Goal: Check status: Check status

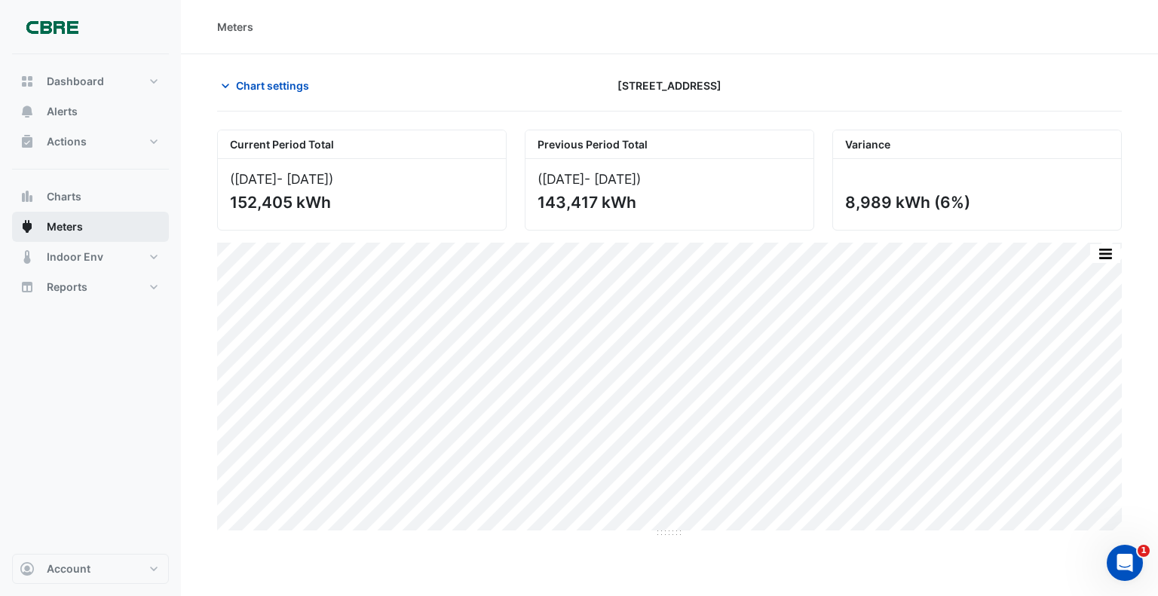
click at [55, 225] on span "Meters" at bounding box center [65, 226] width 36 height 15
click at [300, 77] on button "Chart settings" at bounding box center [268, 85] width 102 height 26
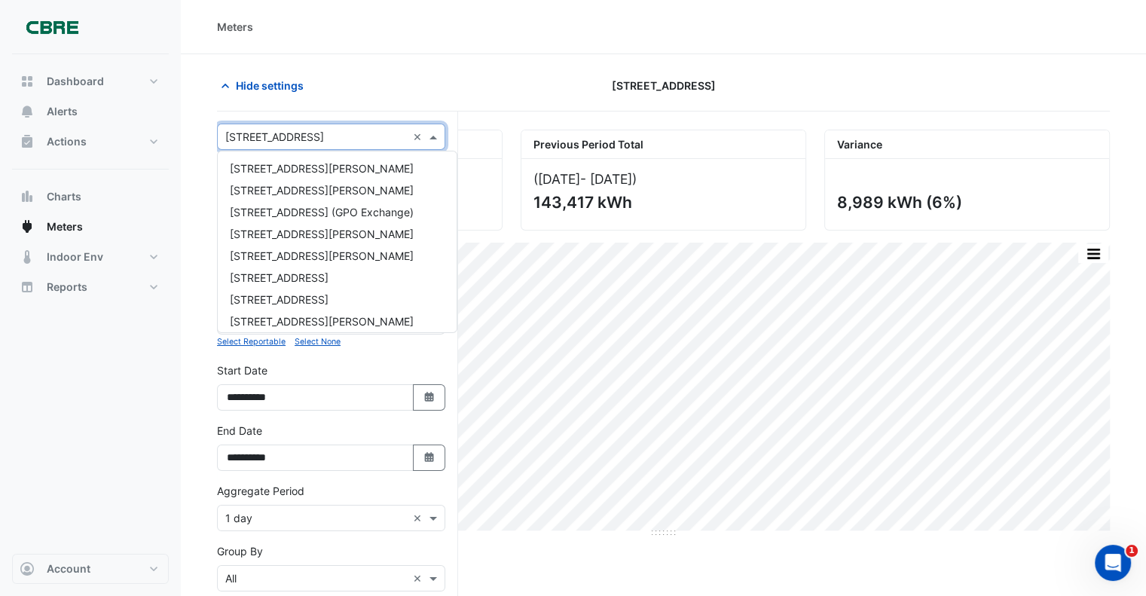
click at [292, 135] on input "text" at bounding box center [316, 138] width 182 height 16
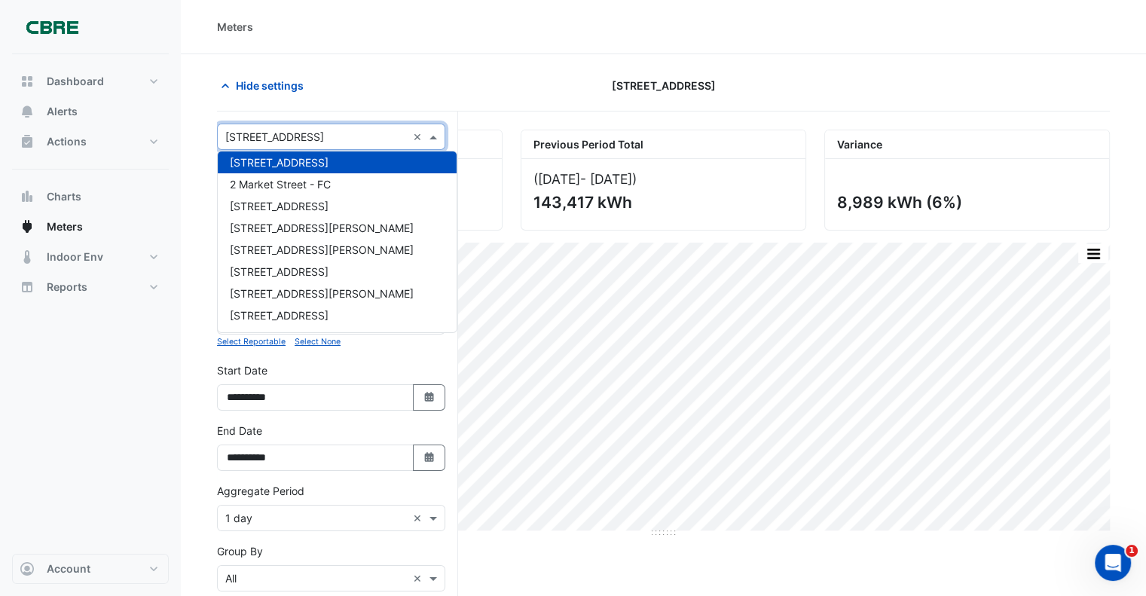
click at [299, 160] on span "[STREET_ADDRESS]" at bounding box center [279, 162] width 99 height 13
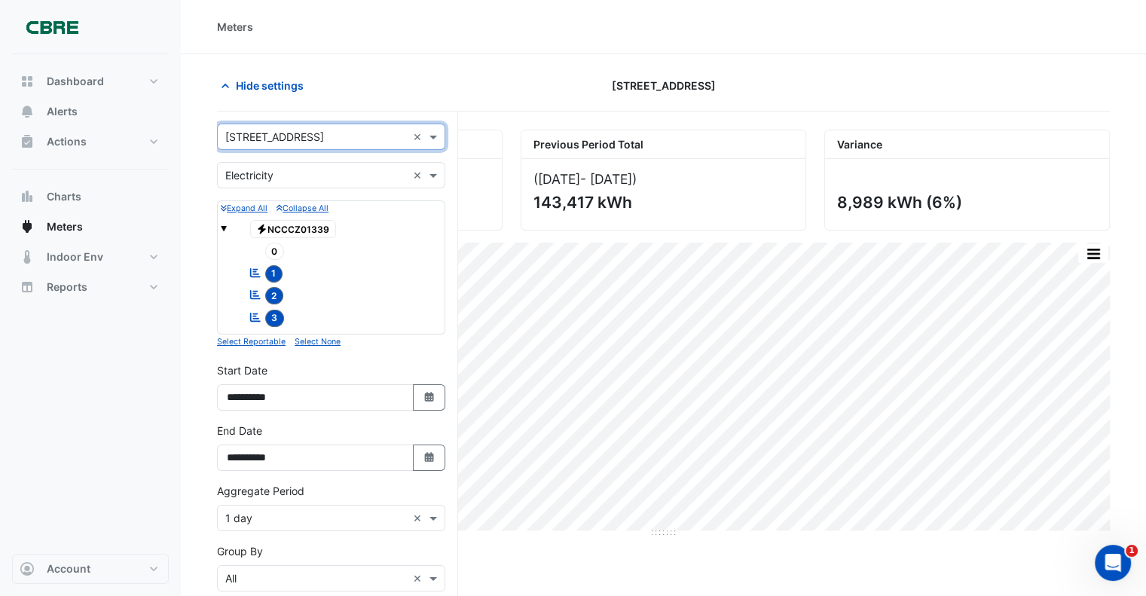
click at [285, 135] on input "text" at bounding box center [316, 138] width 182 height 16
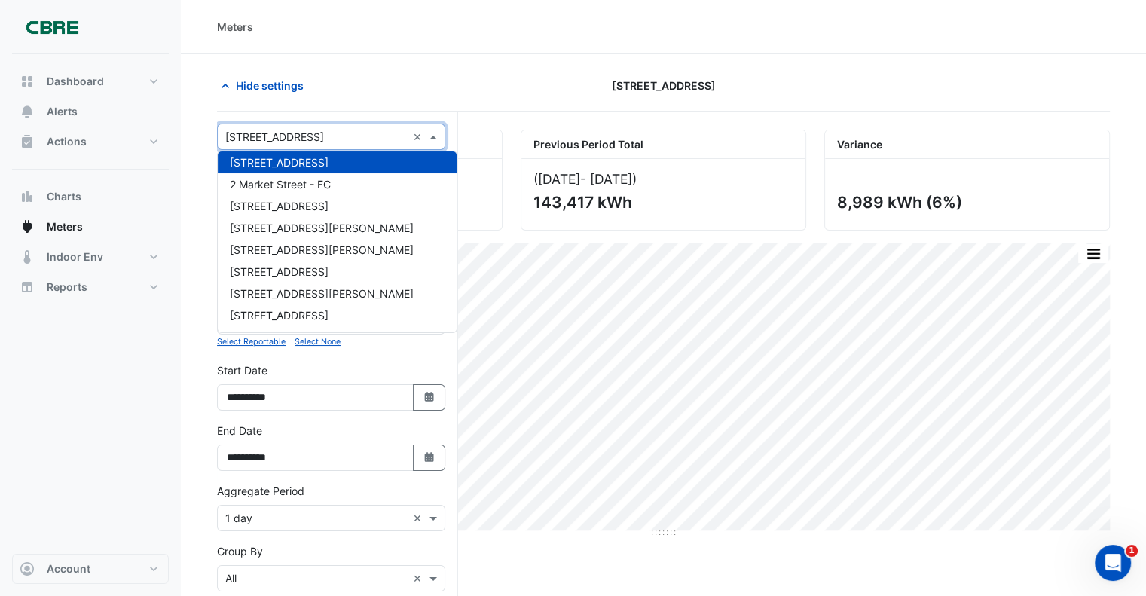
click at [318, 139] on input "text" at bounding box center [316, 138] width 182 height 16
drag, startPoint x: 917, startPoint y: 539, endPoint x: 888, endPoint y: 534, distance: 29.0
click at [916, 537] on div "Current Period Total ([DATE] - [DATE] ) 152,405 kWh Previous Period Total ([DAT…" at bounding box center [663, 481] width 893 height 703
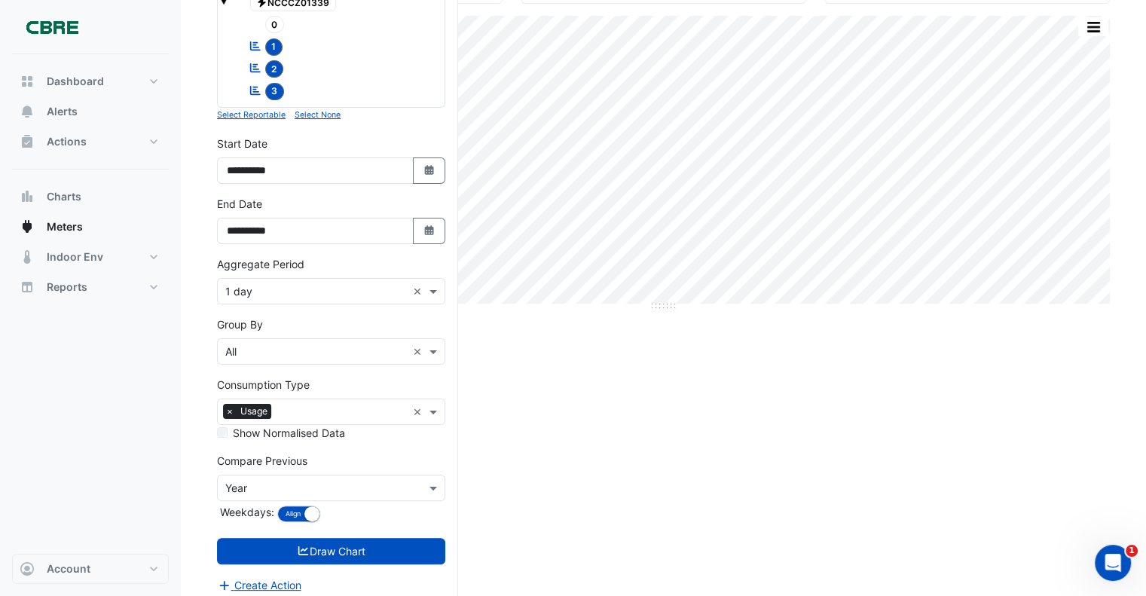
scroll to position [231, 0]
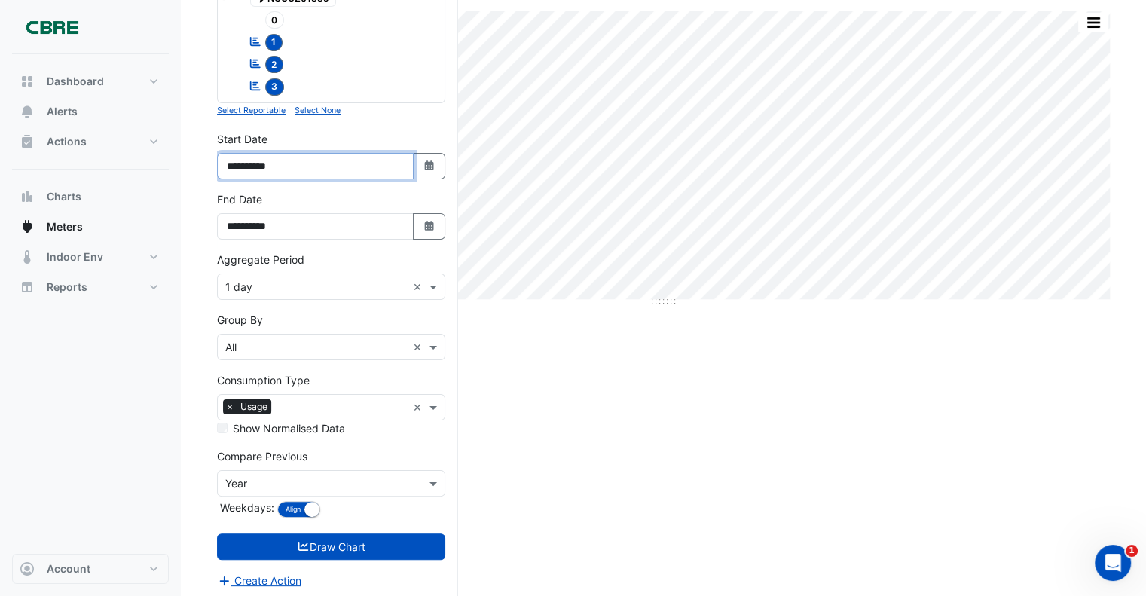
click at [292, 168] on input "**********" at bounding box center [315, 166] width 197 height 26
click at [437, 161] on button "Select Date" at bounding box center [429, 166] width 33 height 26
select select "*"
select select "****"
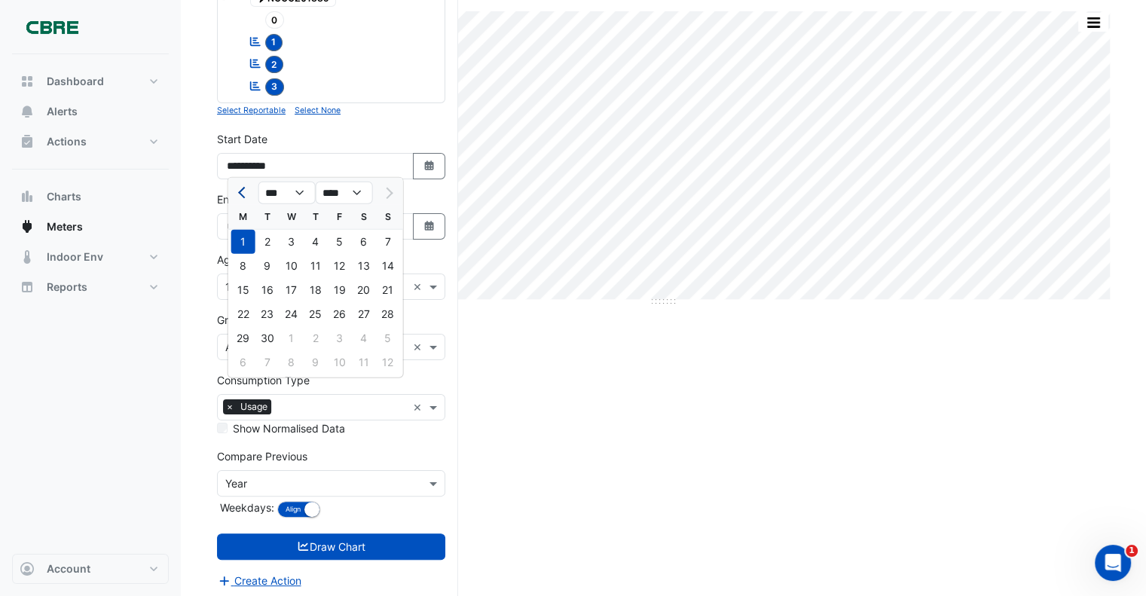
click at [243, 190] on span "Previous month" at bounding box center [243, 192] width 11 height 11
select select "*"
click at [342, 240] on div "1" at bounding box center [340, 242] width 24 height 24
type input "**********"
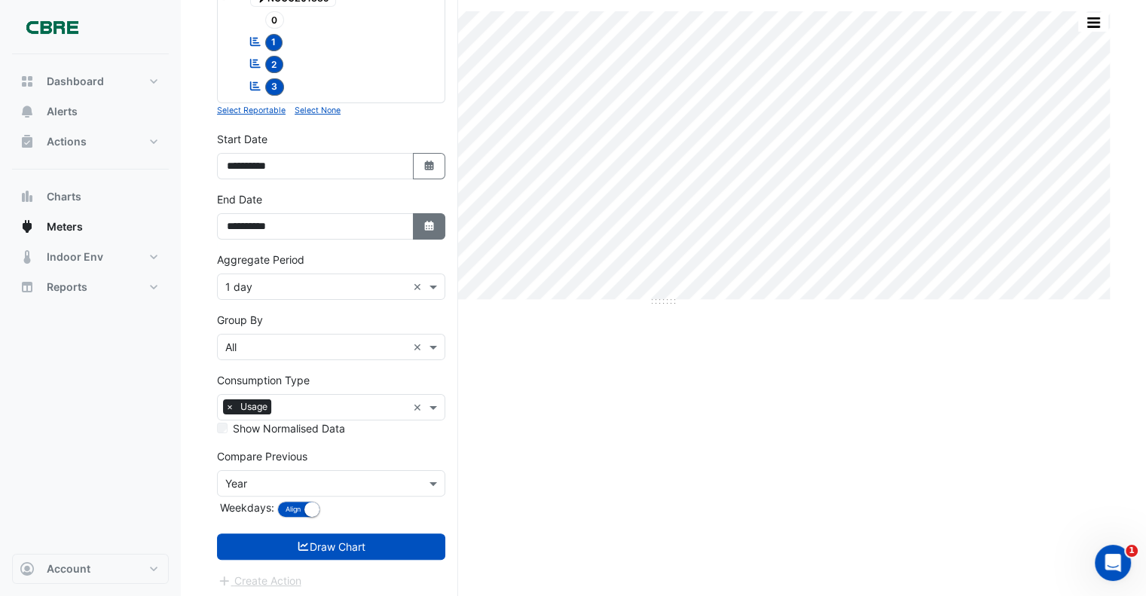
click at [430, 222] on icon "button" at bounding box center [428, 226] width 9 height 10
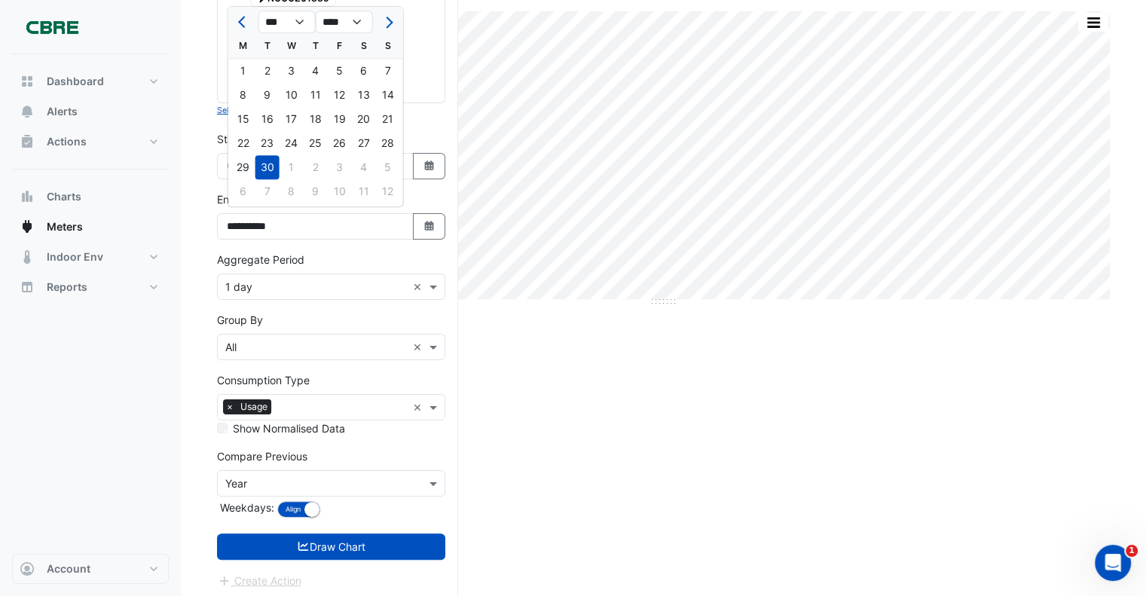
click at [241, 25] on span "Previous month" at bounding box center [243, 22] width 11 height 11
select select "*"
click at [389, 167] on div "31" at bounding box center [388, 167] width 24 height 24
type input "**********"
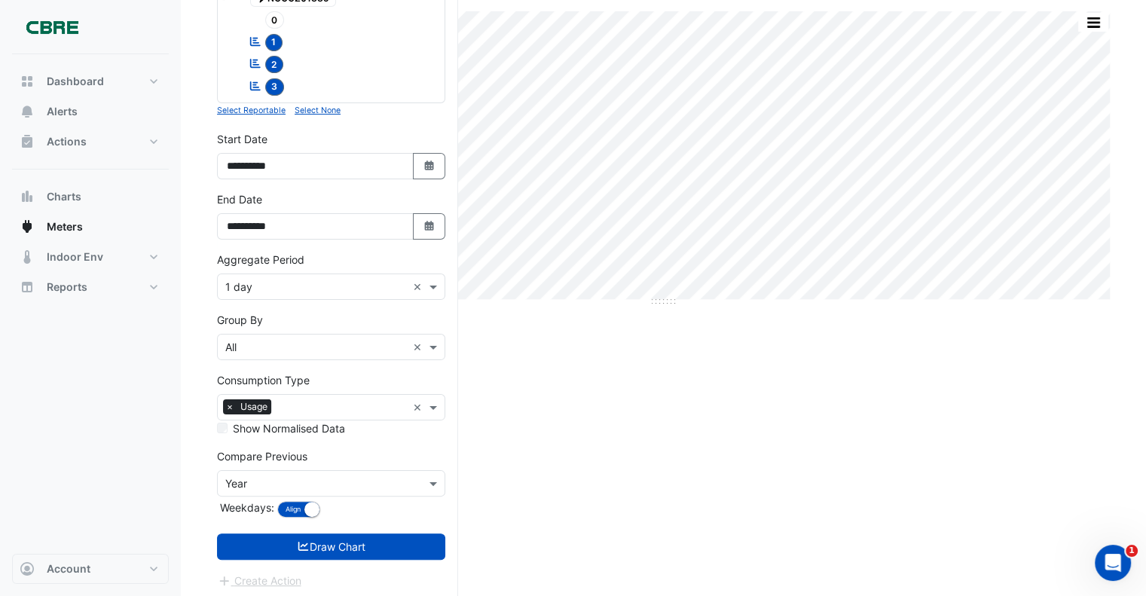
drag, startPoint x: 603, startPoint y: 451, endPoint x: 589, endPoint y: 456, distance: 15.0
click at [601, 450] on div "Current Period Total ([DATE] - [DATE] ) 152,405 kWh Previous Period Total ([DAT…" at bounding box center [663, 249] width 893 height 703
click at [326, 537] on button "Draw Chart" at bounding box center [331, 547] width 228 height 26
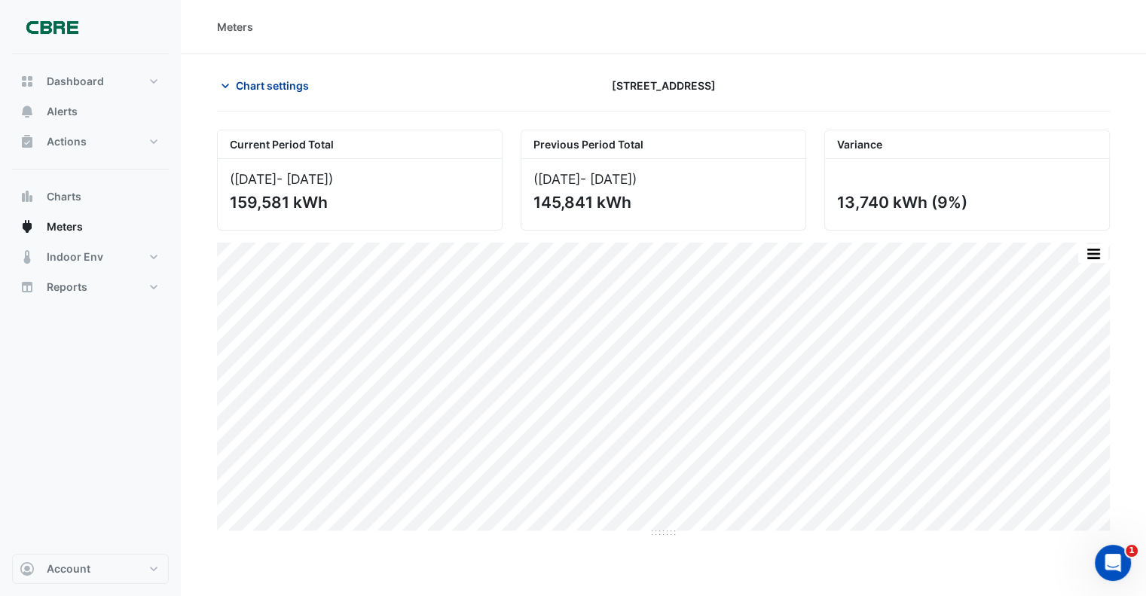
click at [288, 93] on button "Chart settings" at bounding box center [268, 85] width 102 height 26
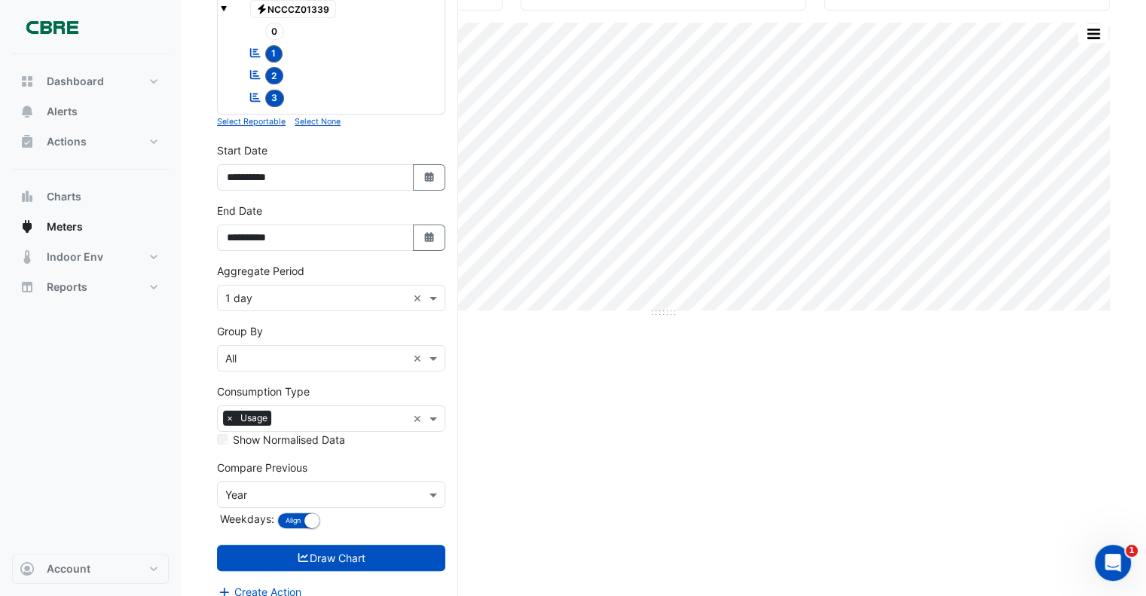
scroll to position [231, 0]
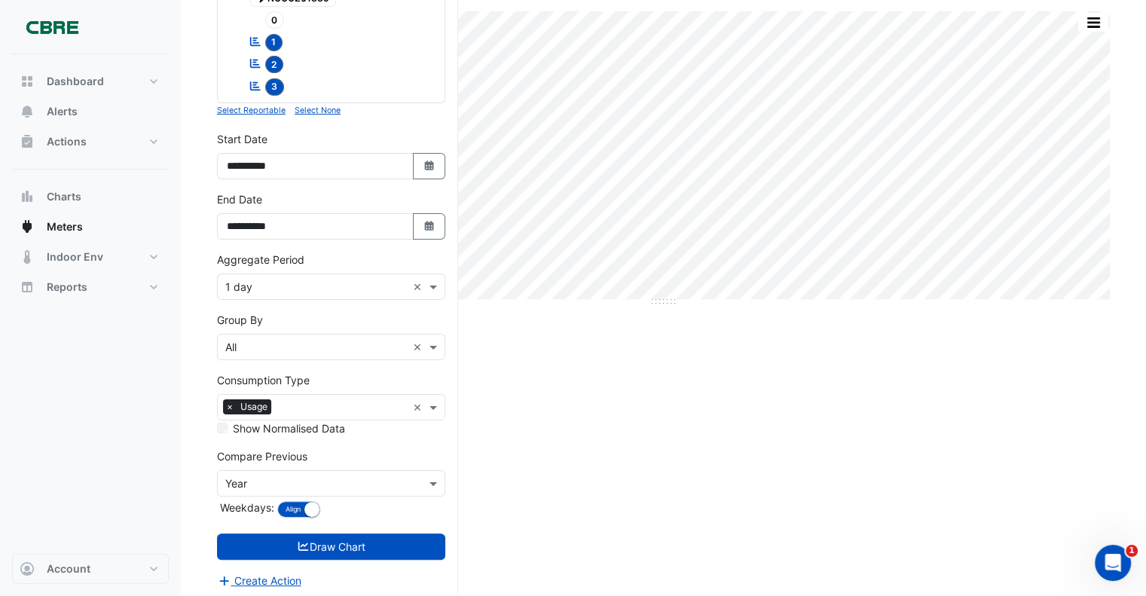
click at [249, 280] on input "text" at bounding box center [316, 288] width 182 height 16
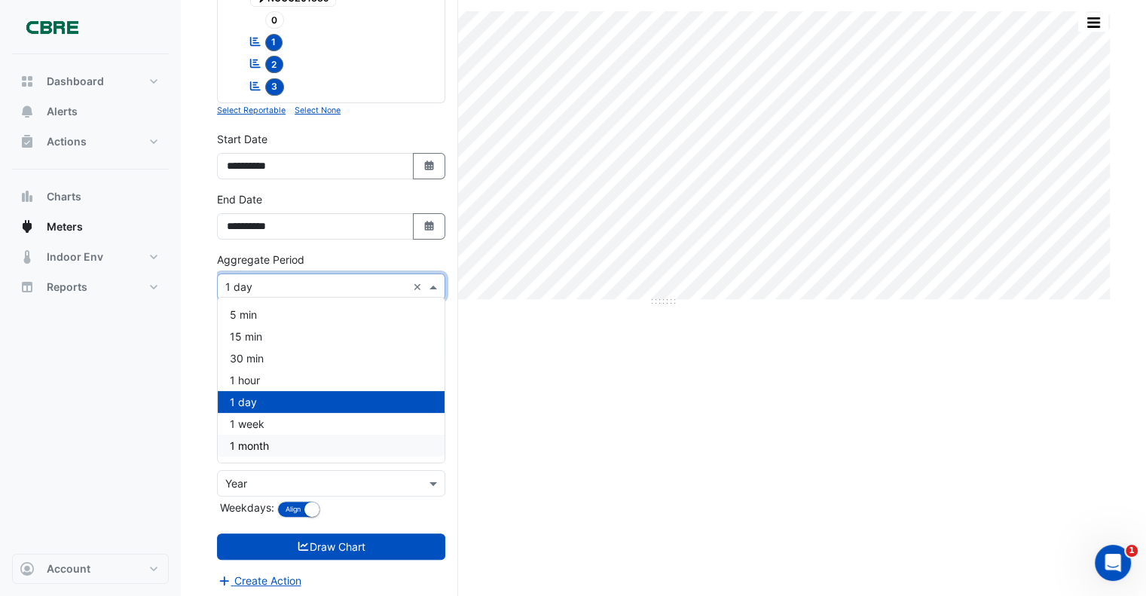
click at [265, 444] on span "1 month" at bounding box center [249, 445] width 39 height 13
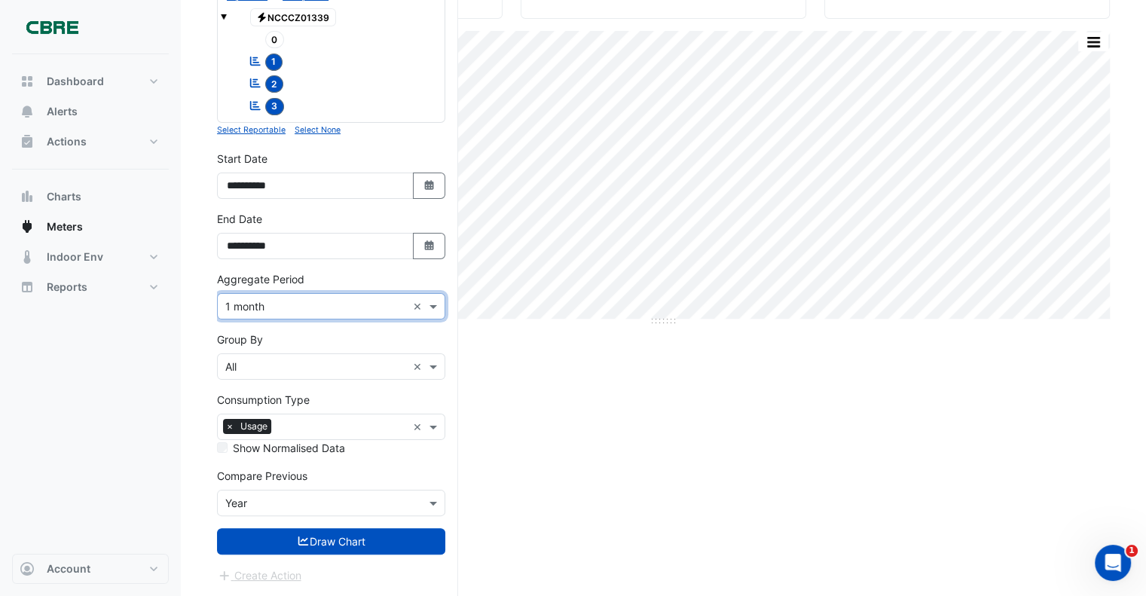
scroll to position [207, 0]
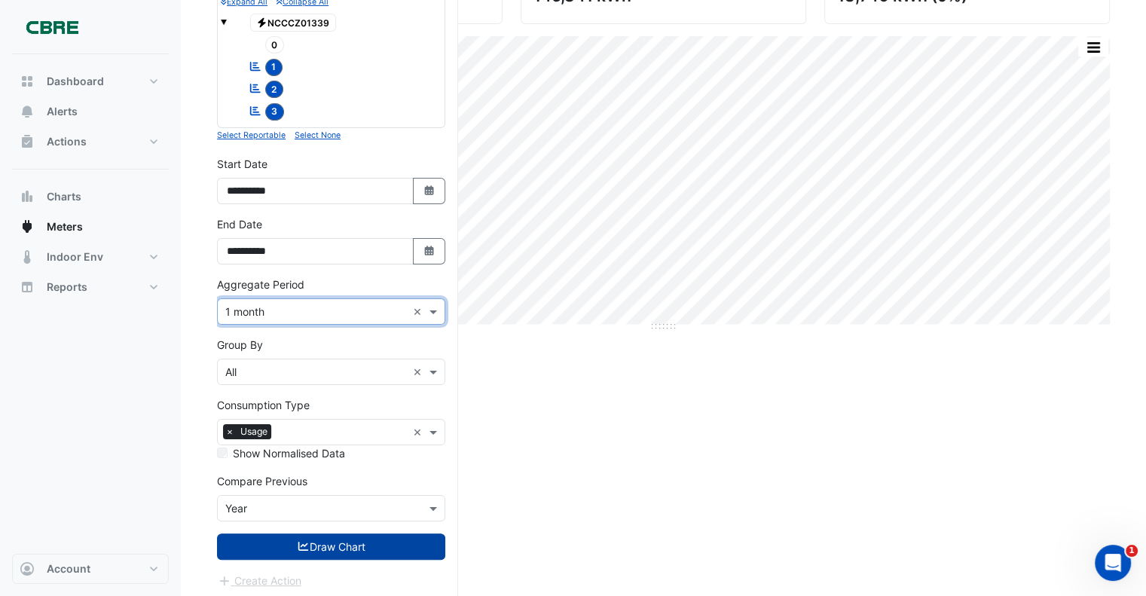
click at [317, 549] on button "Draw Chart" at bounding box center [331, 547] width 228 height 26
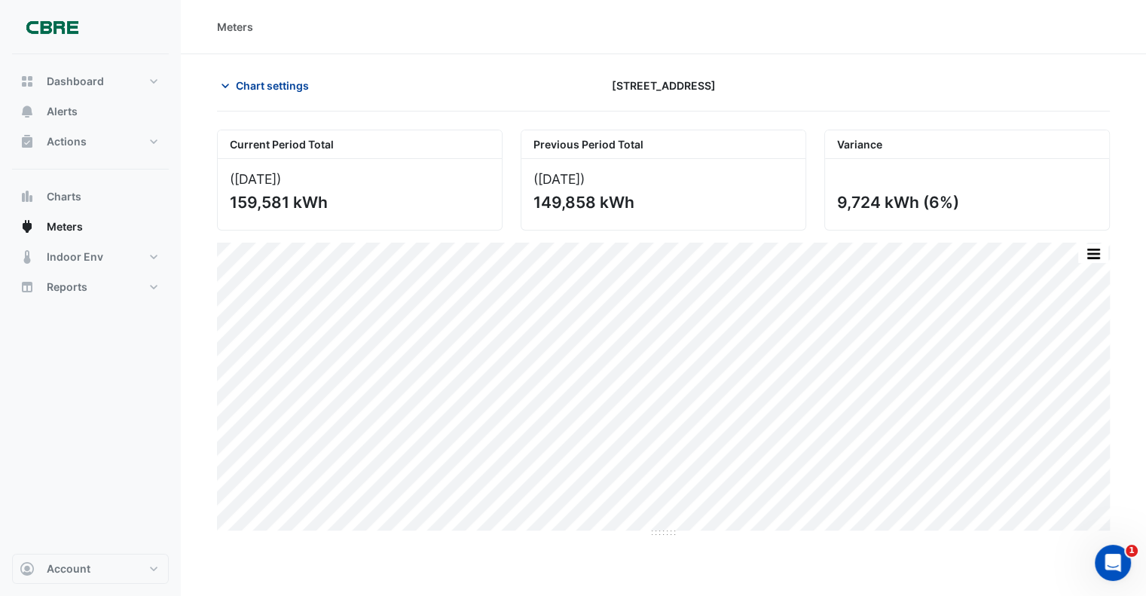
click at [256, 87] on span "Chart settings" at bounding box center [272, 86] width 73 height 16
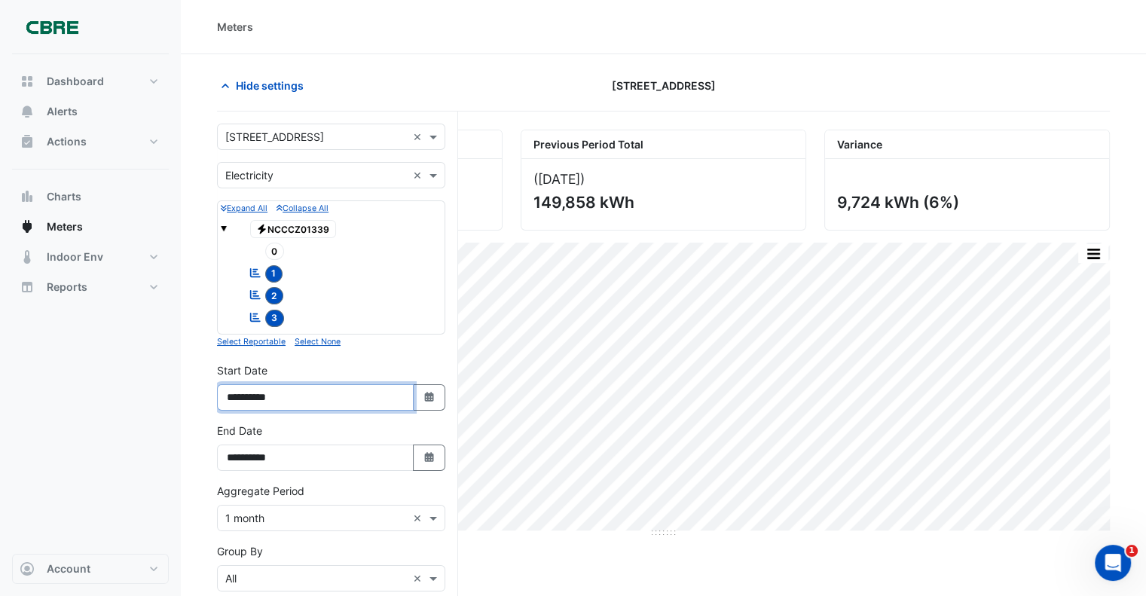
click at [249, 384] on input "**********" at bounding box center [315, 397] width 197 height 26
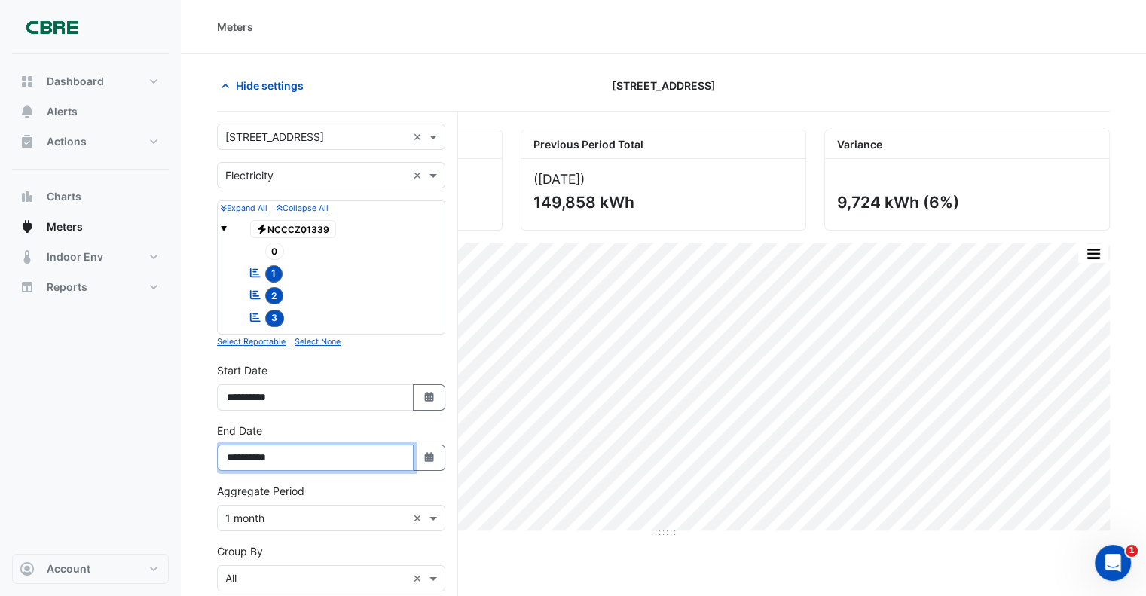
click at [322, 464] on input "**********" at bounding box center [315, 458] width 197 height 26
click at [426, 452] on icon "button" at bounding box center [428, 457] width 9 height 10
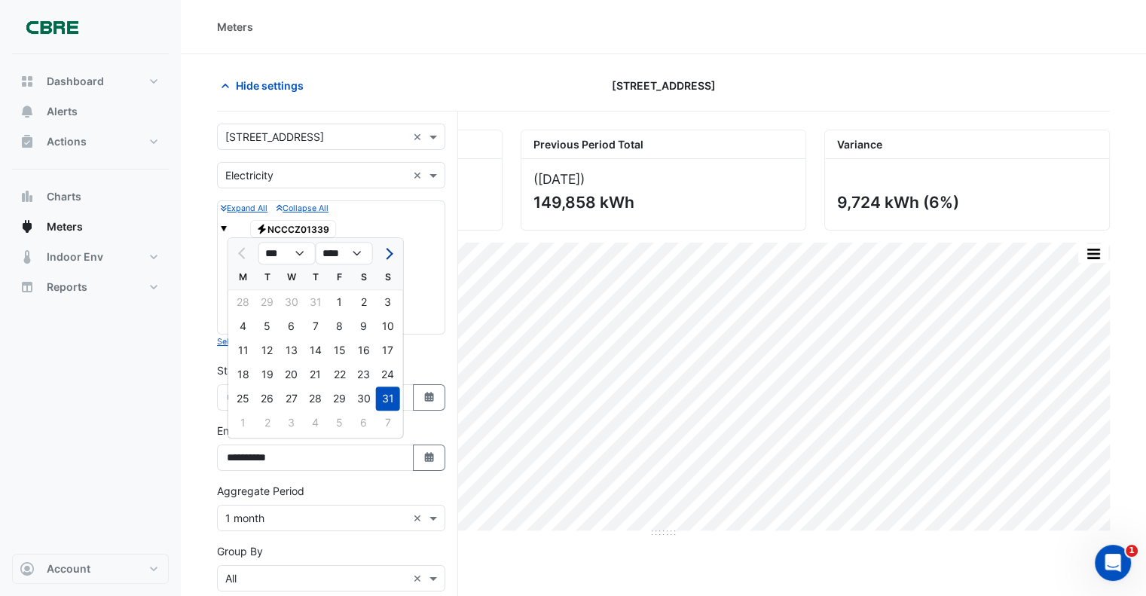
click at [389, 253] on span "Next month" at bounding box center [386, 253] width 11 height 11
select select "*"
click at [274, 400] on div "30" at bounding box center [268, 399] width 24 height 24
type input "**********"
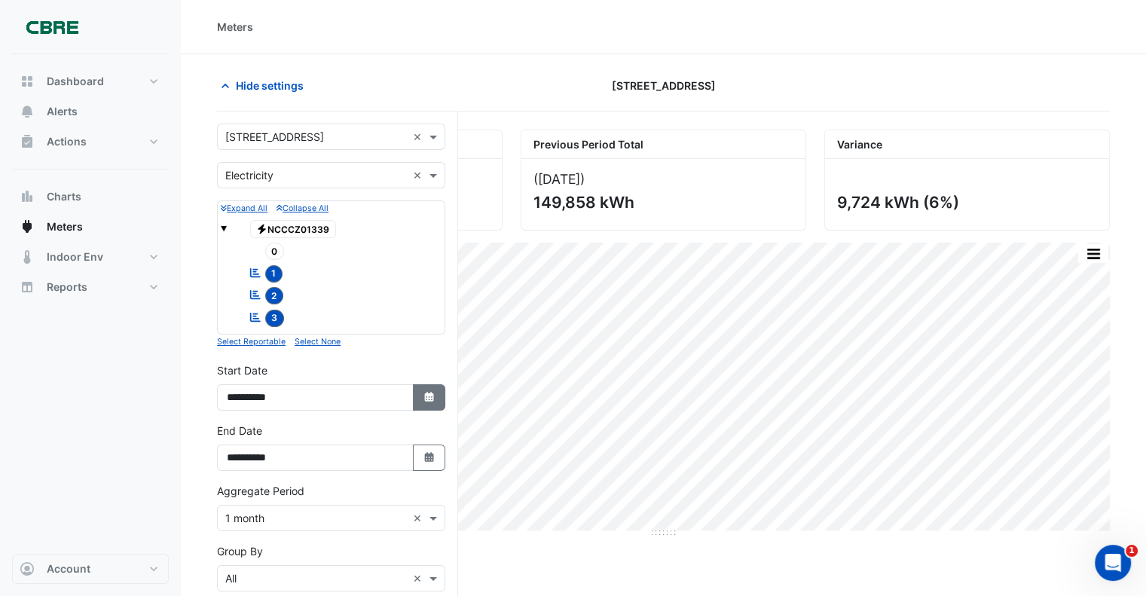
click at [433, 392] on icon "button" at bounding box center [428, 397] width 9 height 10
select select "*"
select select "****"
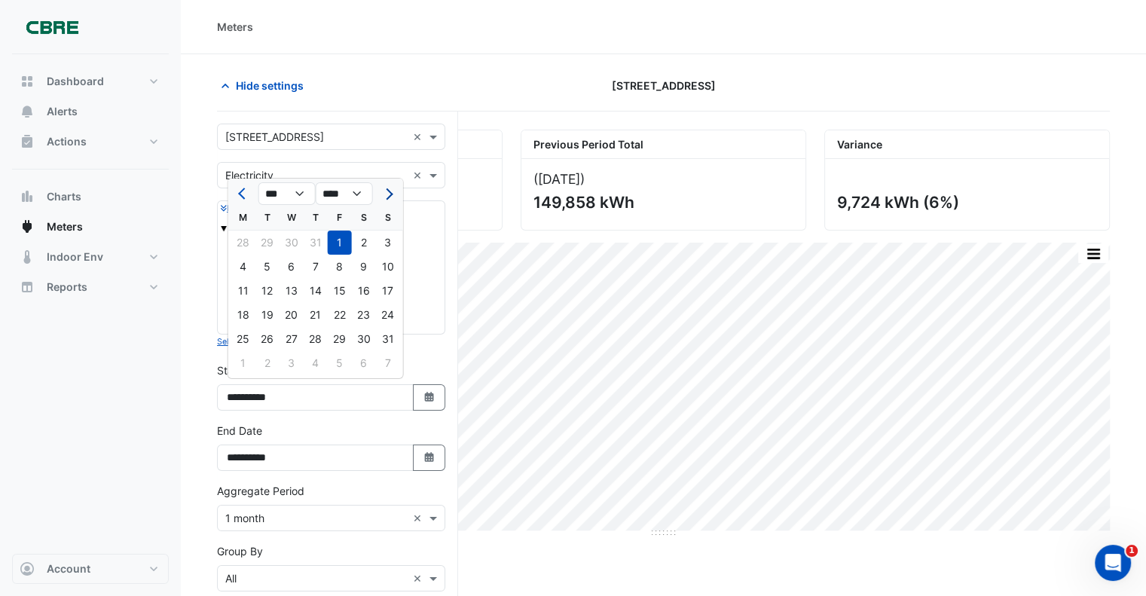
click at [392, 192] on span "Next month" at bounding box center [386, 193] width 11 height 11
select select "*"
click at [243, 243] on div "1" at bounding box center [243, 243] width 24 height 24
type input "**********"
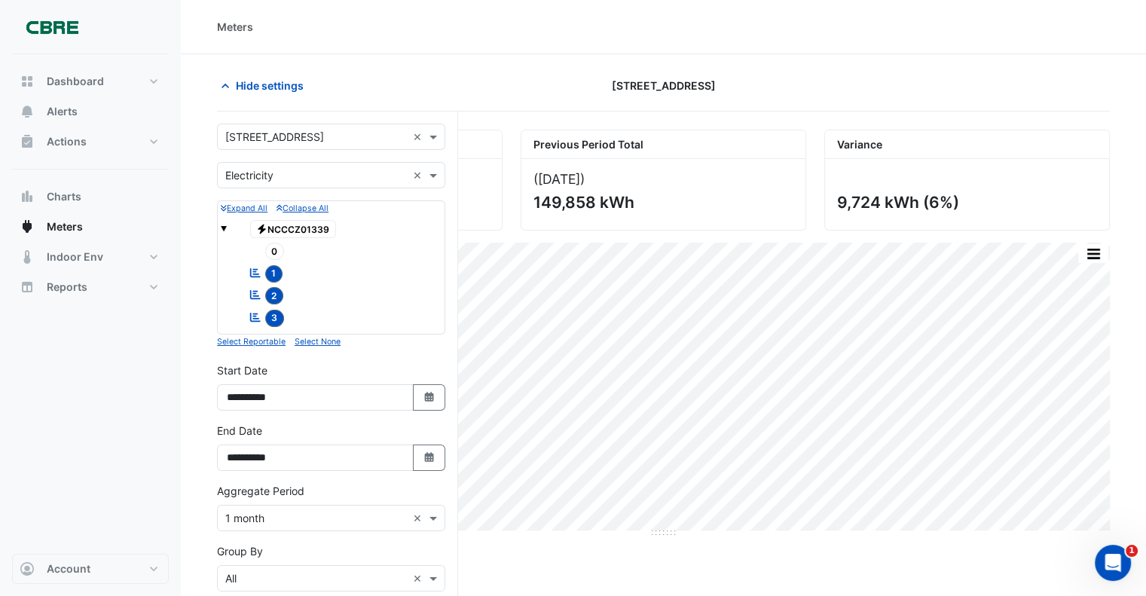
click at [503, 539] on div "Current Period Total ([DATE] ) 159,581 kWh Previous Period Total ([DATE] ) 149,…" at bounding box center [663, 469] width 893 height 678
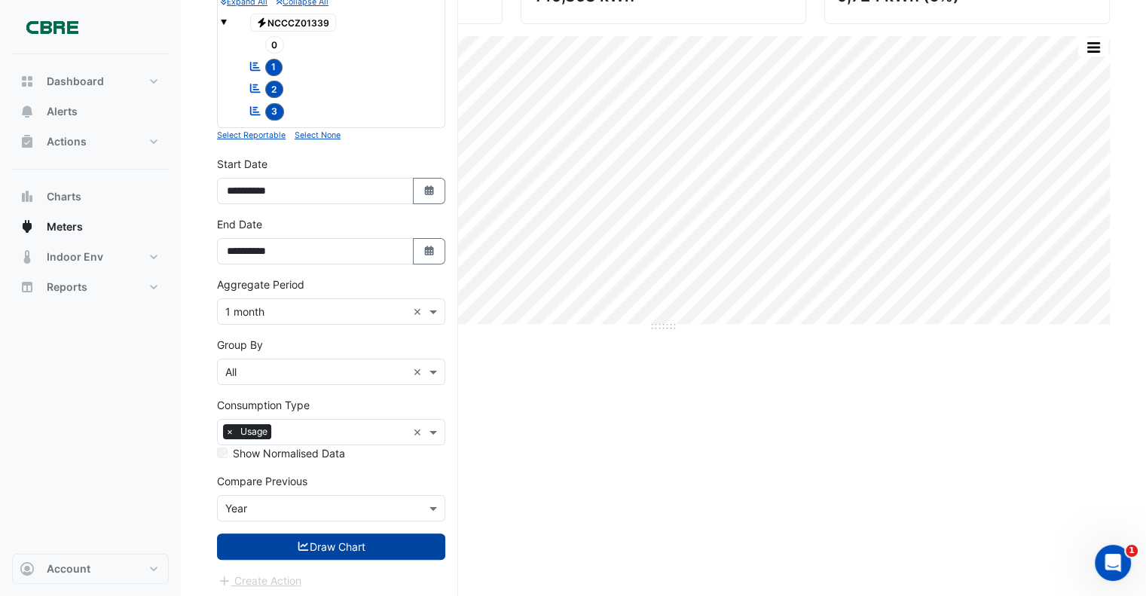
click at [325, 546] on button "Draw Chart" at bounding box center [331, 547] width 228 height 26
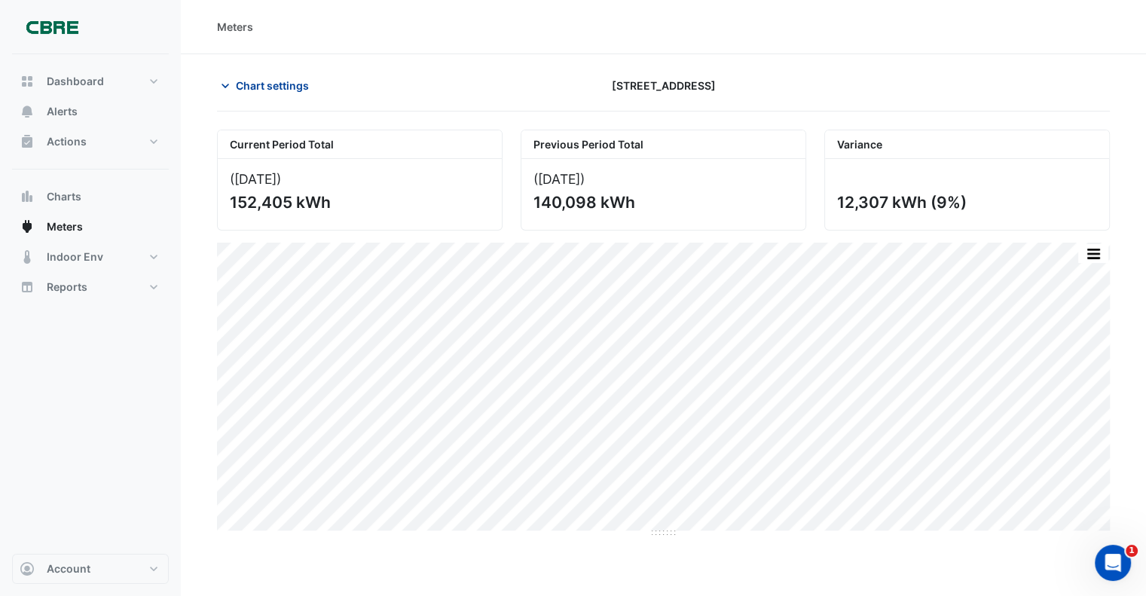
click at [250, 84] on span "Chart settings" at bounding box center [272, 86] width 73 height 16
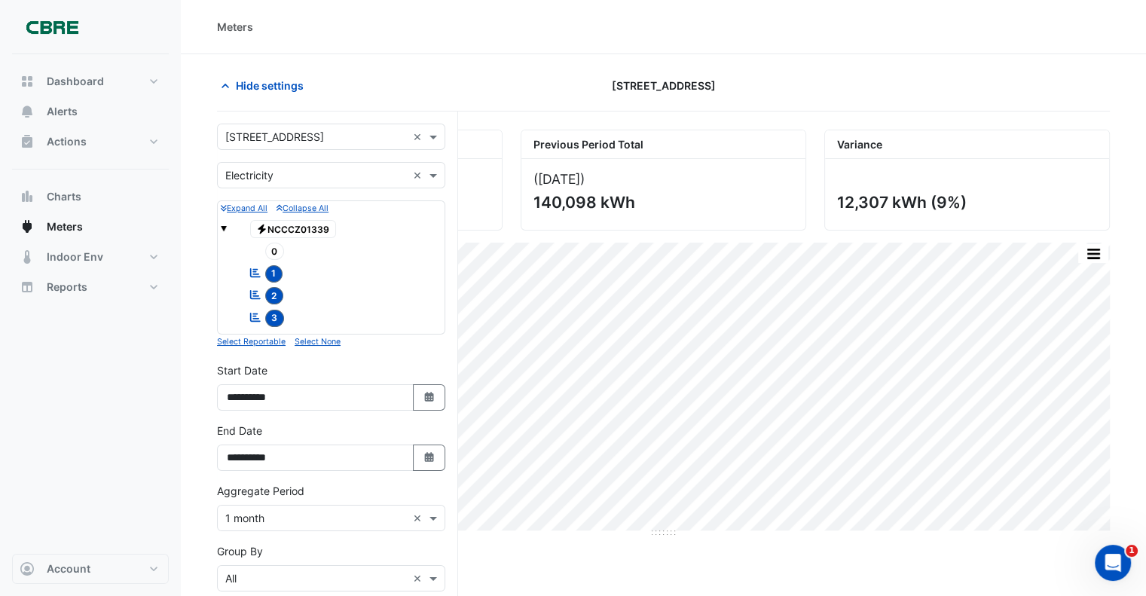
click at [245, 180] on input "text" at bounding box center [316, 176] width 182 height 16
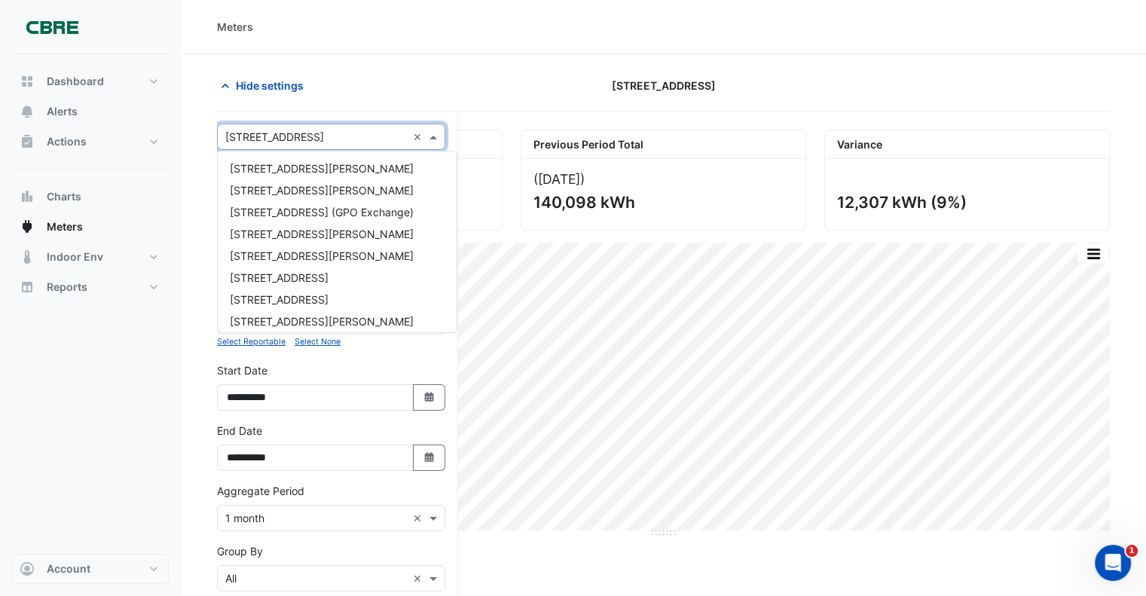
click at [263, 132] on input "text" at bounding box center [316, 138] width 182 height 16
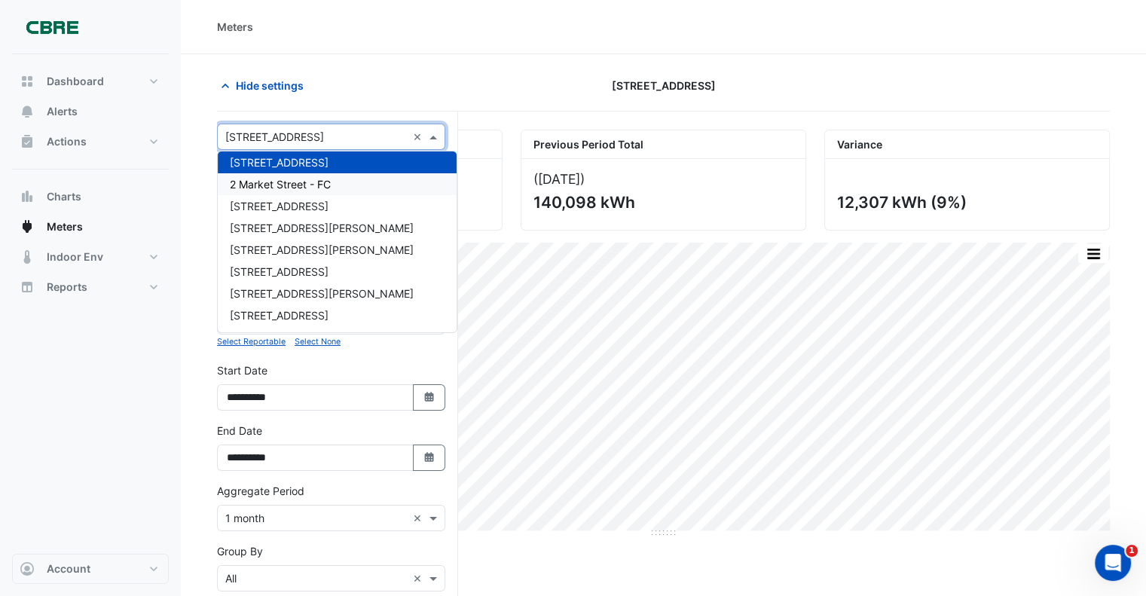
click at [262, 187] on span "2 Market Street - FC" at bounding box center [280, 184] width 101 height 13
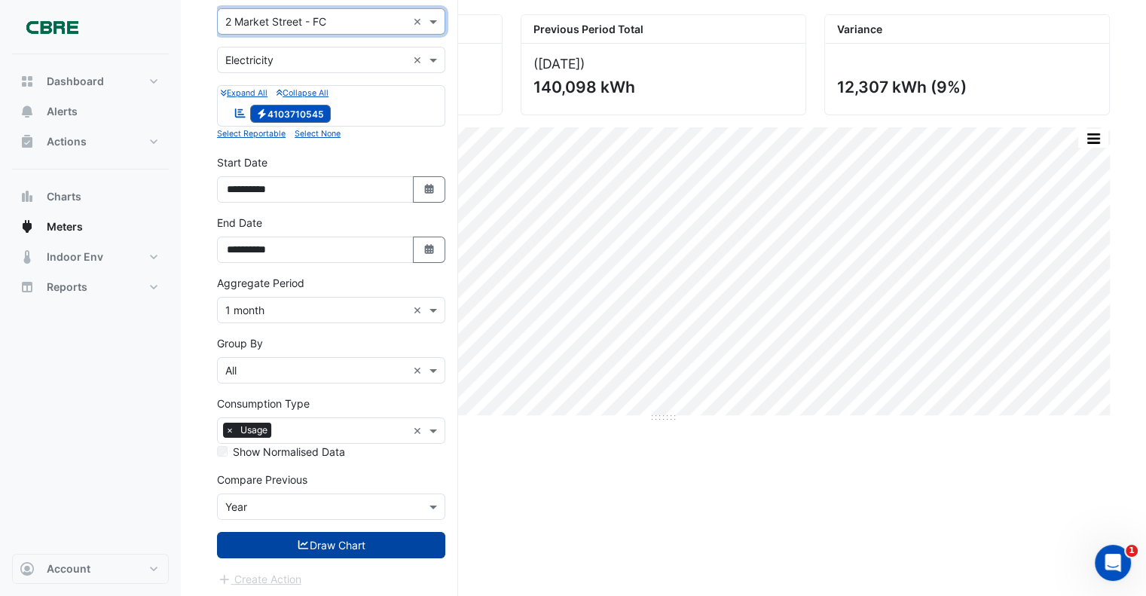
click at [314, 545] on button "Draw Chart" at bounding box center [331, 545] width 228 height 26
